Goal: Check status: Check status

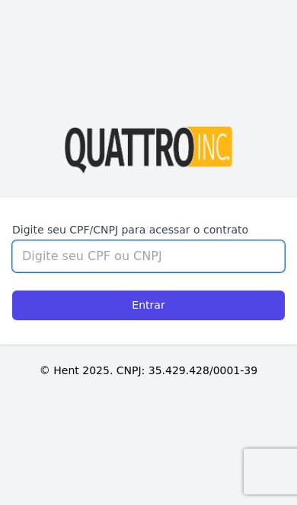
click at [55, 272] on input "Digite seu CPF/CNPJ para acessar o contrato" at bounding box center [148, 256] width 272 height 32
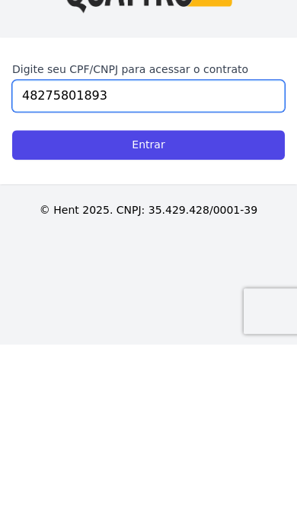
type input "48275801893"
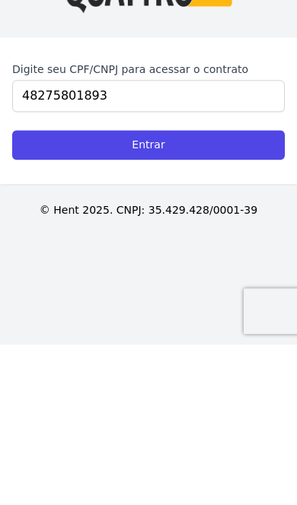
click at [248, 290] on input "Entrar" at bounding box center [148, 305] width 272 height 30
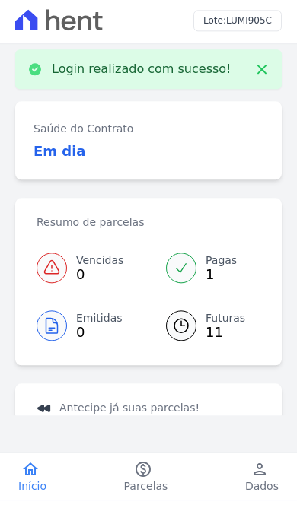
scroll to position [27, 0]
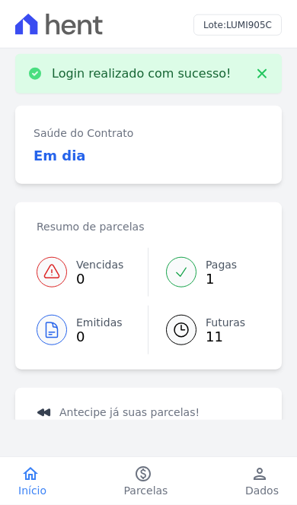
click at [192, 306] on link "Futuras 11" at bounding box center [204, 330] width 113 height 49
click at [224, 331] on span "11" at bounding box center [225, 337] width 40 height 12
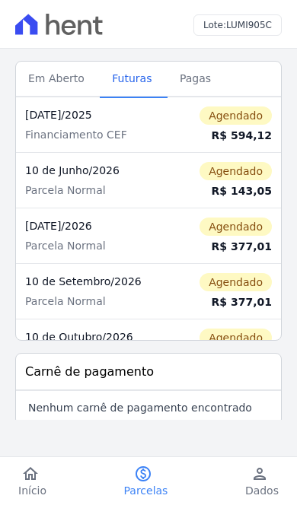
click at [194, 94] on span "Pagas" at bounding box center [194, 78] width 49 height 30
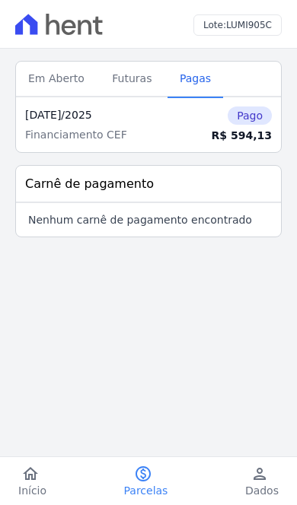
click at [142, 86] on span "Futuras" at bounding box center [132, 78] width 58 height 30
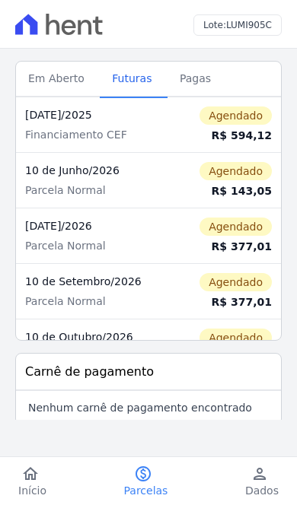
click at [54, 179] on td "10 de Junho/2026 Parcela Normal" at bounding box center [91, 181] width 150 height 56
click at [263, 187] on div "R$ 143,05" at bounding box center [223, 190] width 97 height 15
click at [255, 168] on span "Agendado" at bounding box center [235, 171] width 72 height 18
click at [189, 376] on div "Carnê de pagamento" at bounding box center [148, 371] width 246 height 17
click at [27, 77] on span "Em Aberto" at bounding box center [56, 78] width 75 height 30
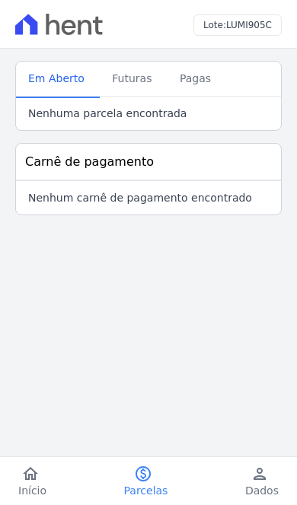
click at [62, 118] on p "Nenhuma parcela encontrada" at bounding box center [107, 113] width 158 height 15
click at [121, 78] on span "Futuras" at bounding box center [132, 78] width 58 height 30
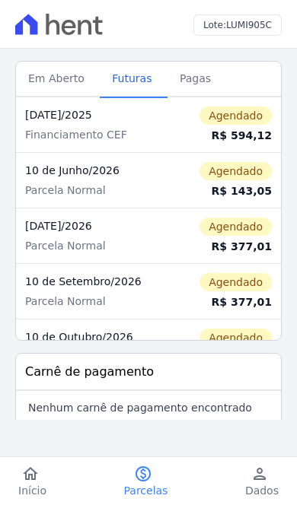
click at [205, 84] on span "Pagas" at bounding box center [194, 78] width 49 height 30
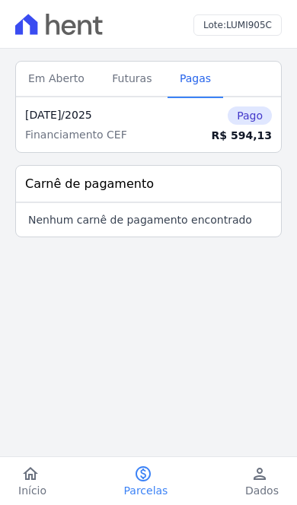
click at [103, 78] on span "Futuras" at bounding box center [132, 78] width 58 height 30
